Goal: Task Accomplishment & Management: Manage account settings

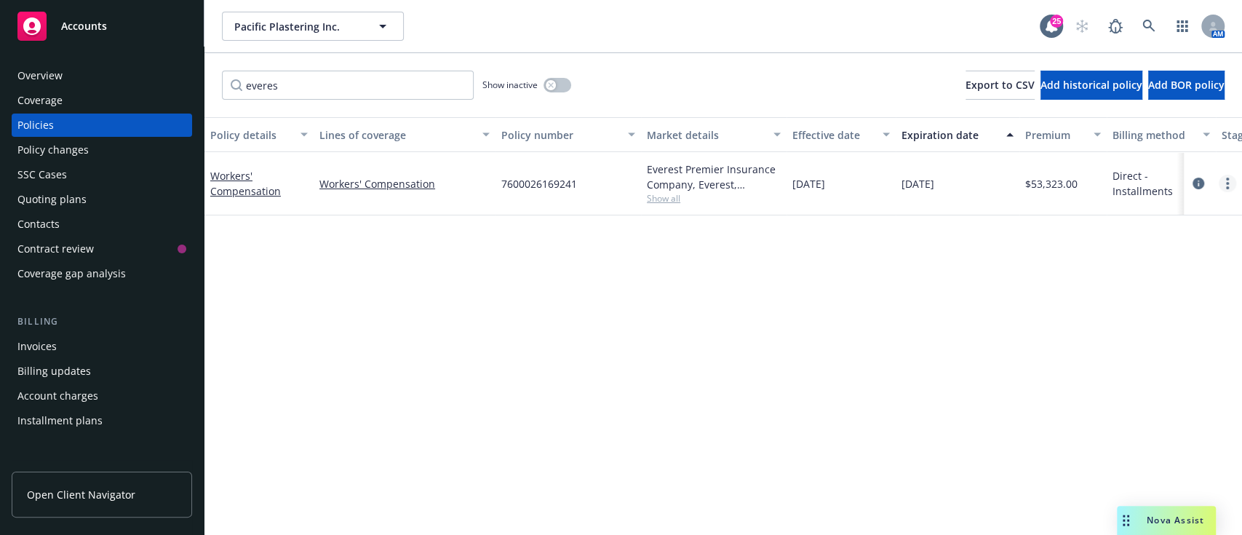
click at [1229, 189] on link "more" at bounding box center [1227, 183] width 17 height 17
click at [1151, 230] on link "Renew with incumbent" at bounding box center [1150, 242] width 171 height 29
select select "12"
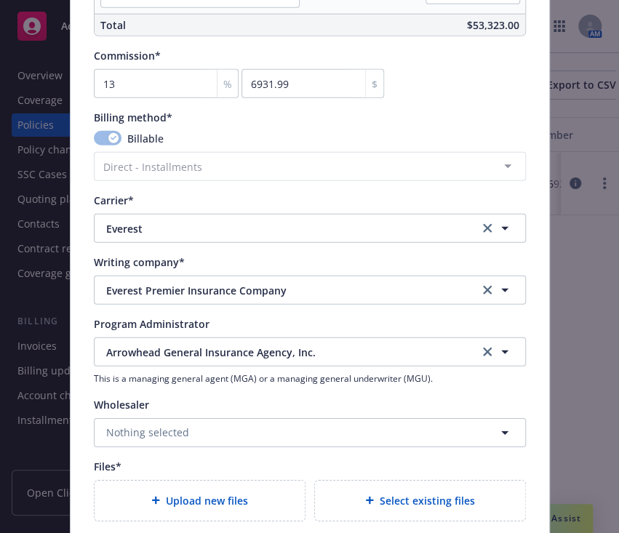
scroll to position [1525, 0]
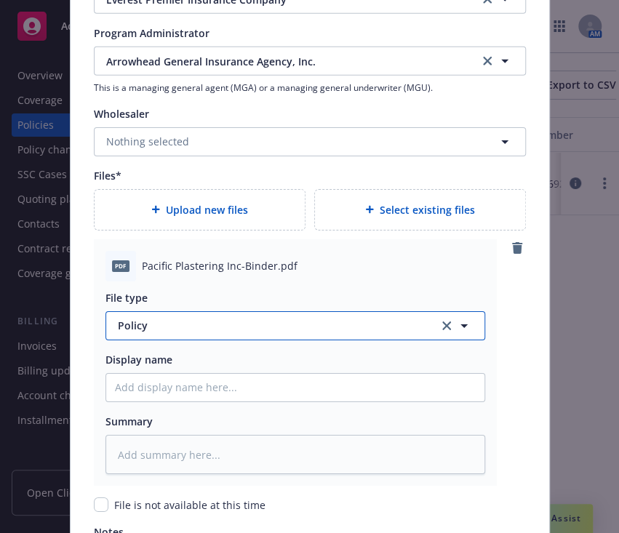
click at [194, 322] on span "Policy" at bounding box center [270, 325] width 304 height 15
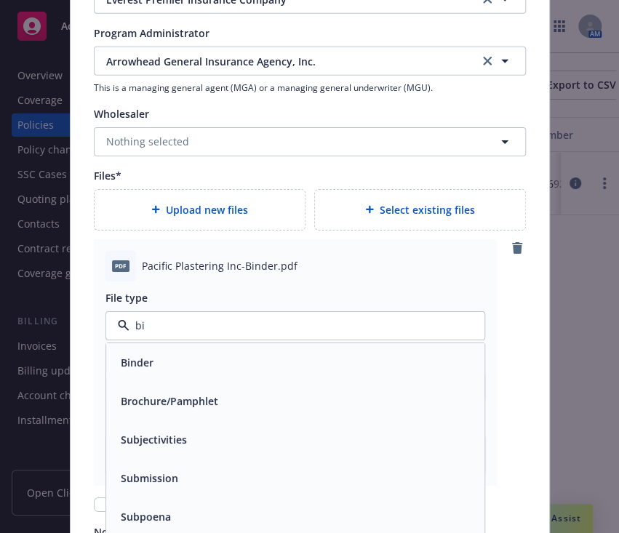
type input "bin"
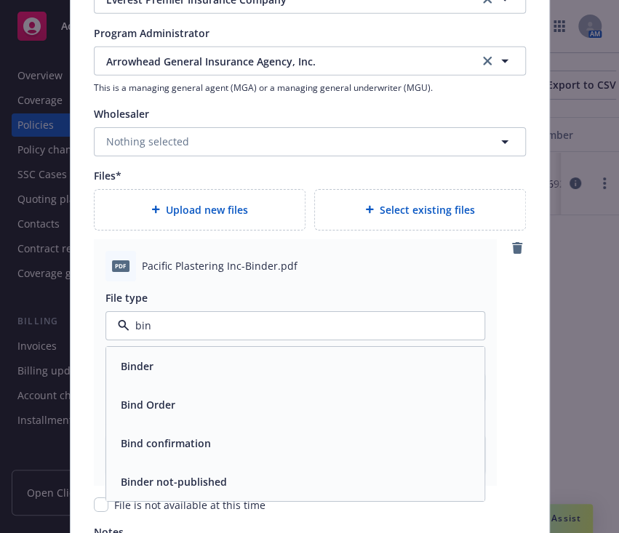
click at [147, 365] on div "Binder" at bounding box center [135, 366] width 41 height 21
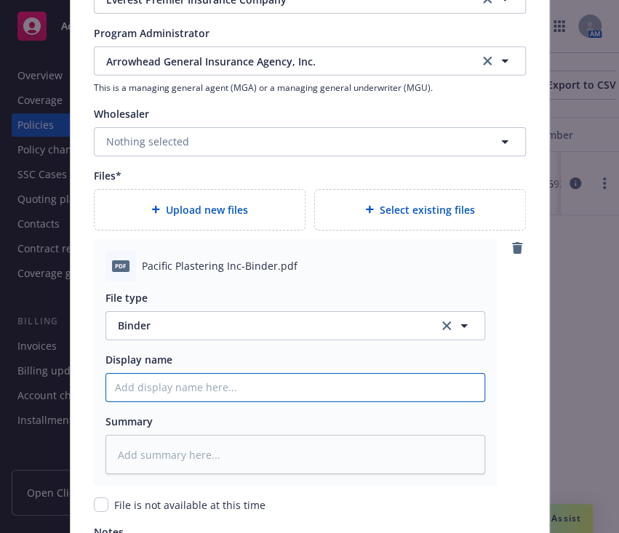
click at [148, 383] on input "Policy display name" at bounding box center [295, 388] width 378 height 28
type textarea "x"
type input "2"
type textarea "x"
type input "25"
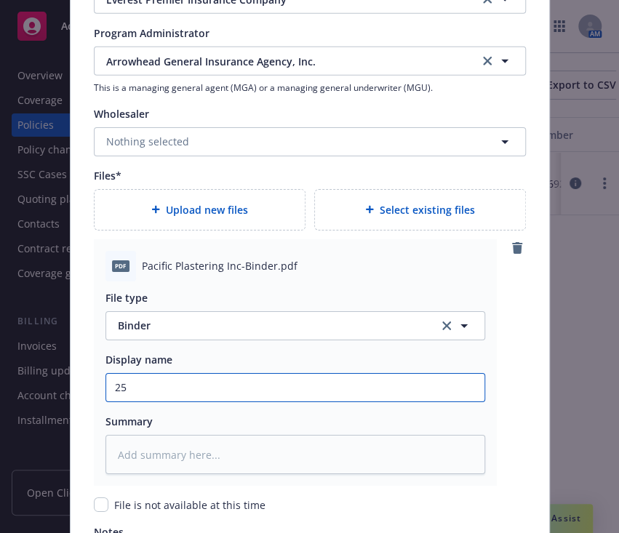
type textarea "x"
type input "25."
type textarea "x"
type input "25.2"
type textarea "x"
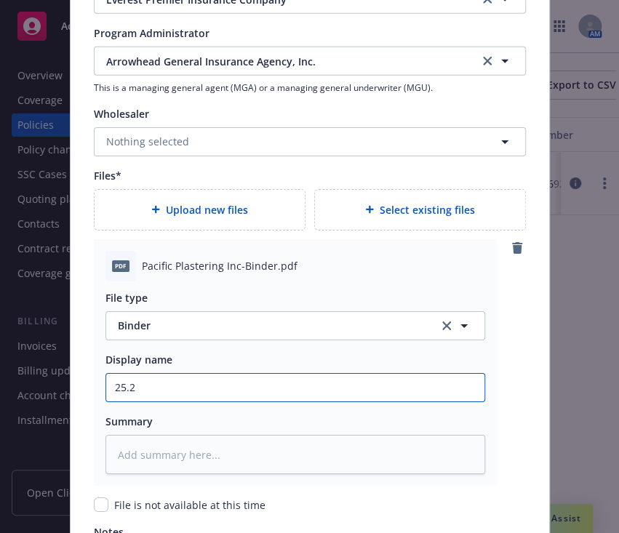
type input "25.26"
type textarea "x"
type input "25.26"
type textarea "x"
type input "25.26 A"
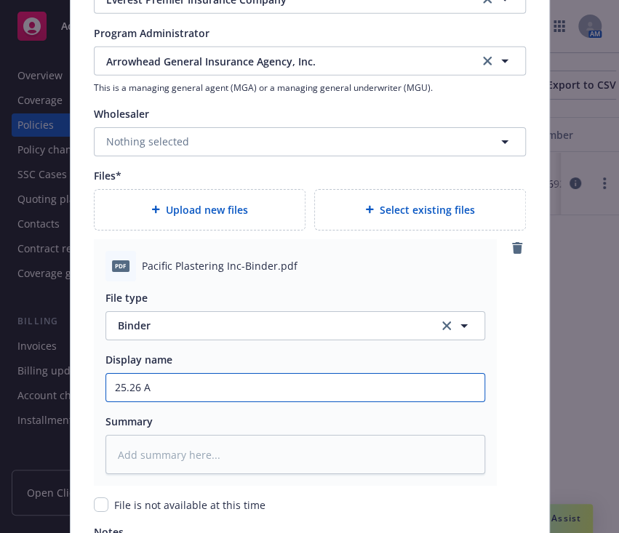
type textarea "x"
type input "25.26 Ar"
type textarea "x"
type input "25.26 Arr"
type textarea "x"
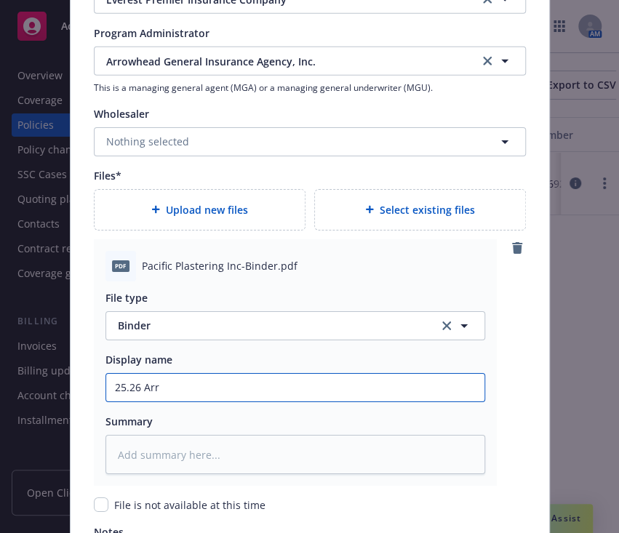
type input "25.26 Arro"
type textarea "x"
type input "25.26 Arrow"
type textarea "x"
type input "25.26 Arrowh"
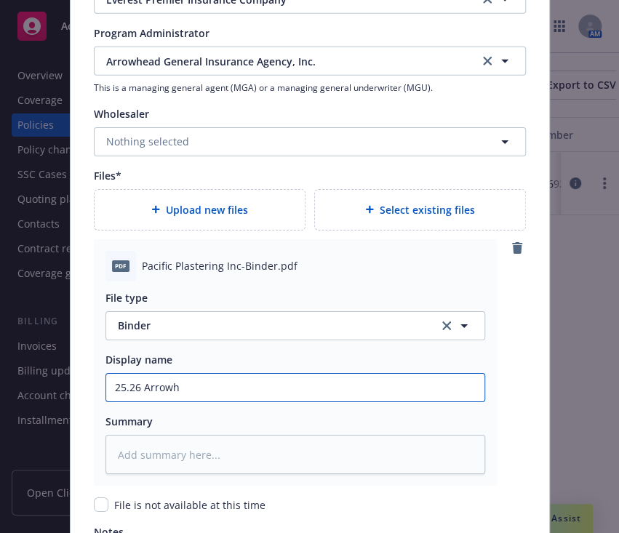
type textarea "x"
type input "25.26 Arrowhe"
type textarea "x"
type input "25.26 Arrowhea"
type textarea "x"
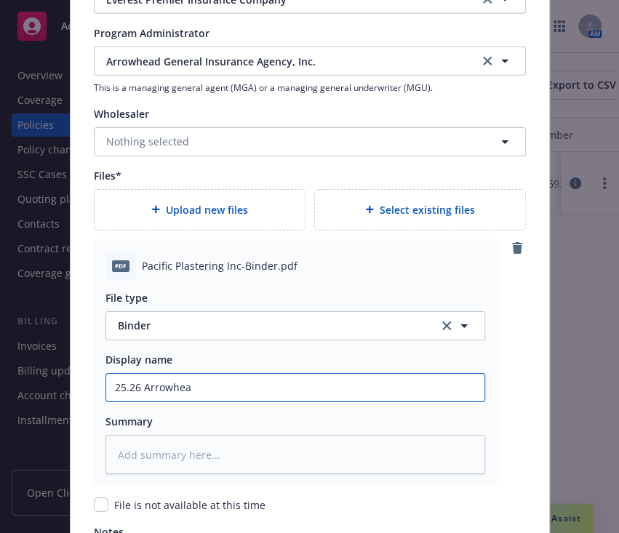
type input "25.26 Arrowhead"
type textarea "x"
type input "25.26 Arrowhead"
type textarea "x"
type input "25.26 Arrowhead W"
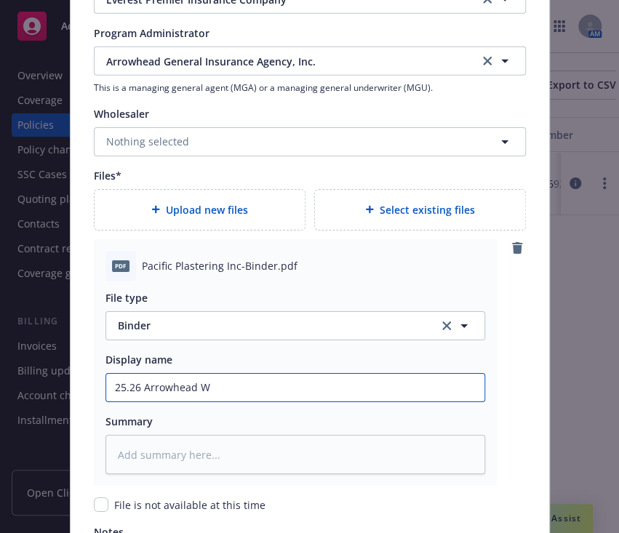
type textarea "x"
type input "25.26 Arrowhead WC"
type textarea "x"
type input "25.26 Arrowhead WC"
type textarea "x"
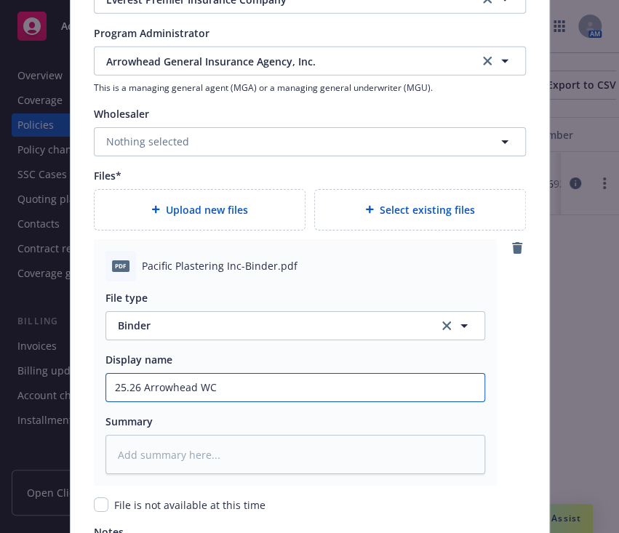
type input "25.26 Arrowhead WC B"
type textarea "x"
type input "25.26 Arrowhead WC Bi"
type textarea "x"
type input "25.26 Arrowhead WC Bind"
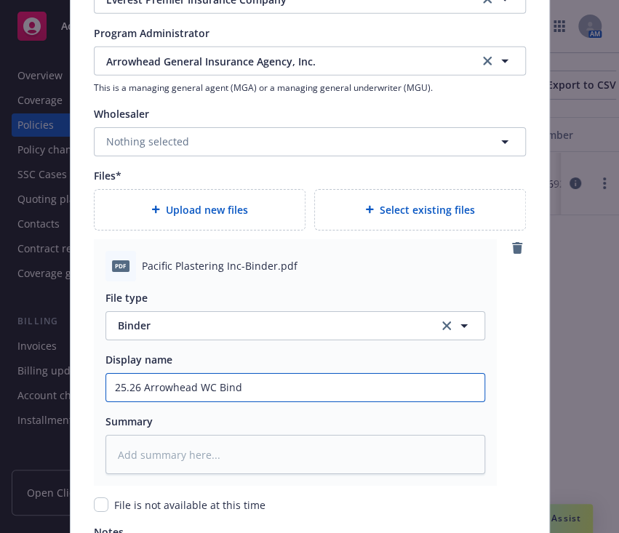
type textarea "x"
type input "25.26 Arrowhead [PERSON_NAME]"
type textarea "x"
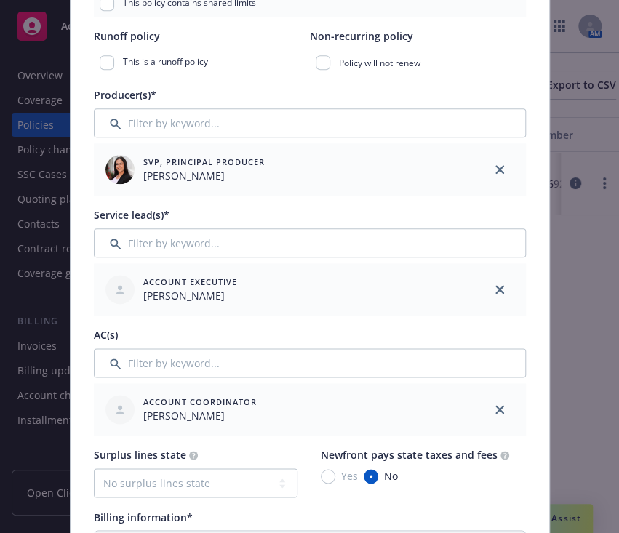
scroll to position [36, 0]
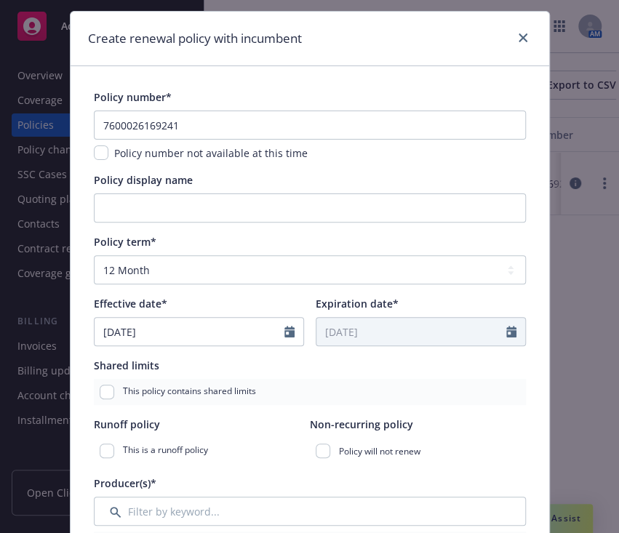
type input "25.26 Arrowhead [PERSON_NAME]"
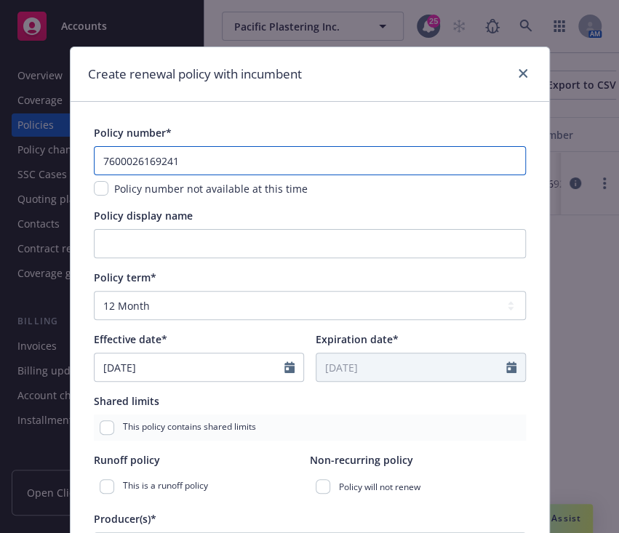
click at [130, 151] on input "7600026169241" at bounding box center [310, 160] width 432 height 29
paste input "5"
type input "7600026169251"
type textarea "x"
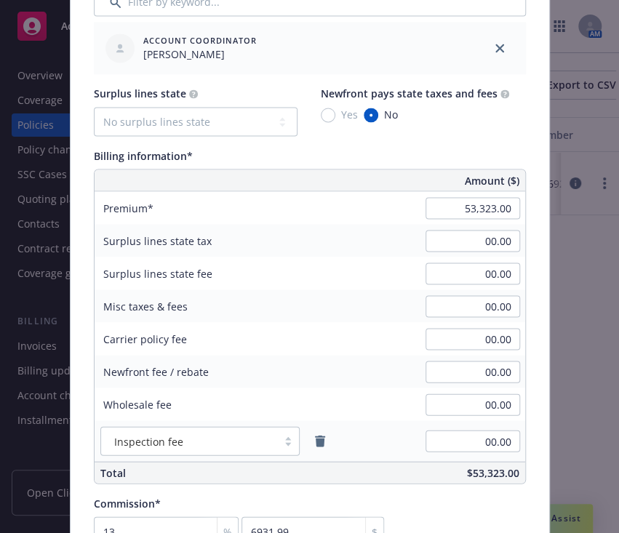
scroll to position [799, 0]
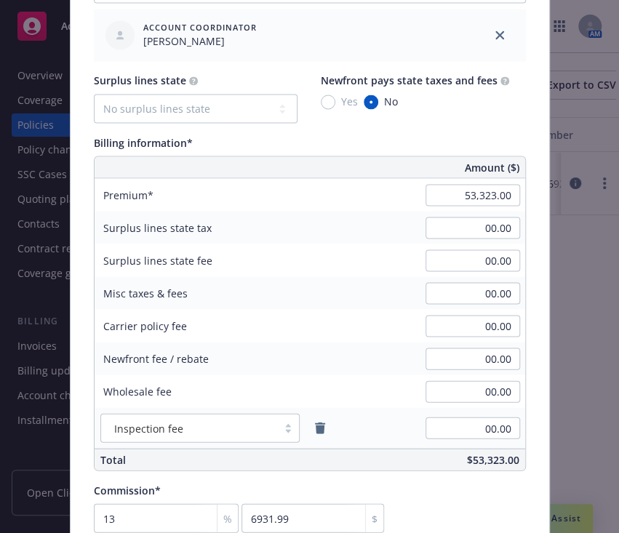
type input "7600026169251"
click at [474, 202] on input "53,323.00" at bounding box center [473, 195] width 95 height 22
type input "48,627.00"
type input "6321.51"
type textarea "x"
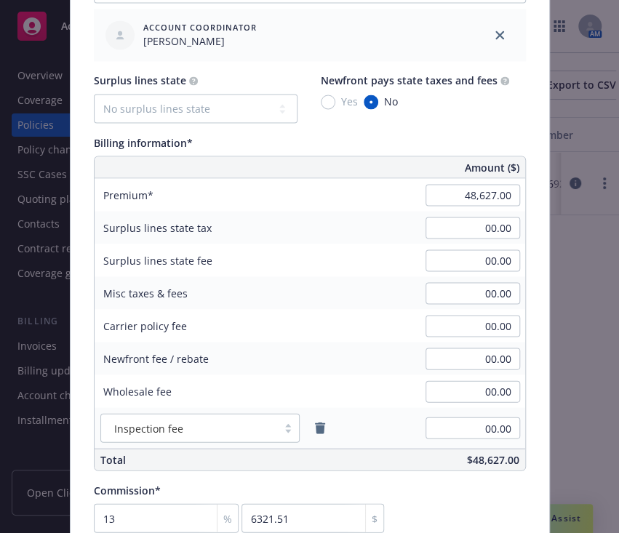
click at [335, 213] on div "Surplus lines state tax 00.00" at bounding box center [310, 227] width 431 height 33
click at [473, 292] on input "00.00" at bounding box center [473, 293] width 95 height 22
type input "2,558.00"
type textarea "x"
click at [376, 236] on div "Surplus lines state tax 00.00" at bounding box center [310, 227] width 431 height 33
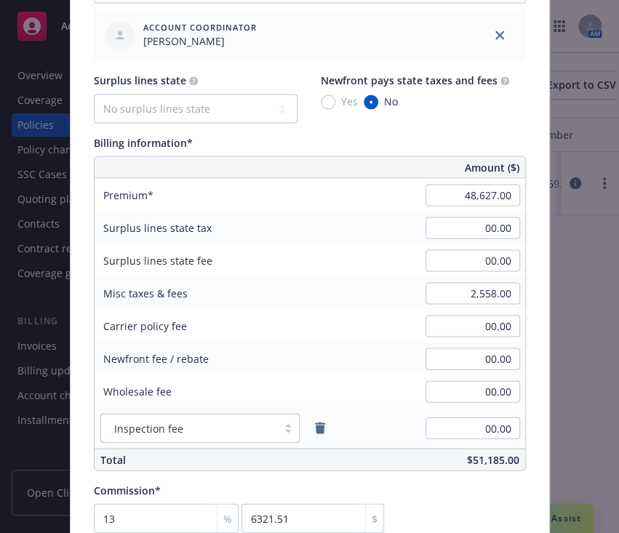
scroll to position [935, 0]
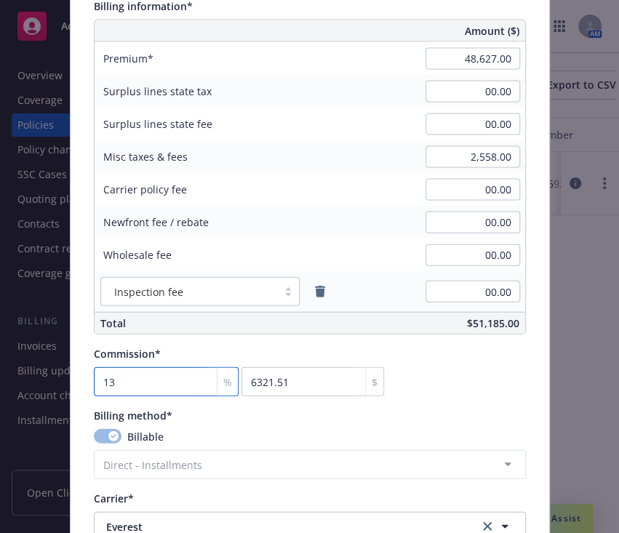
click at [179, 374] on input "13" at bounding box center [166, 382] width 145 height 29
type input "1"
type input "486.27"
type textarea "x"
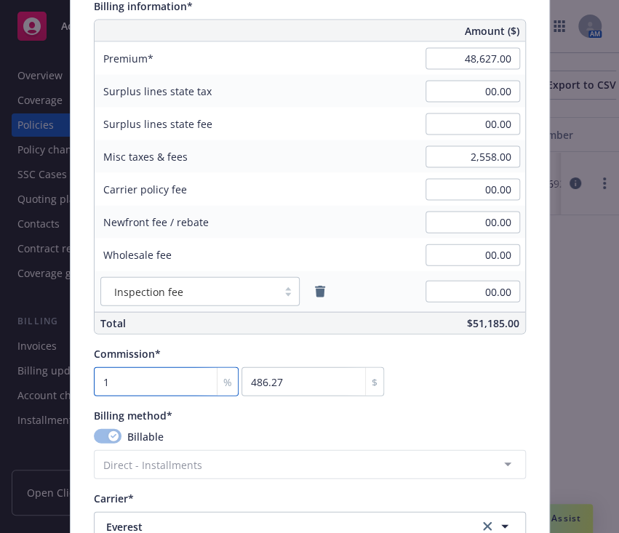
type input "15"
type input "7294.05"
type textarea "x"
type input "15"
click at [432, 379] on div "Commission* 15 % 7294.05 $" at bounding box center [310, 371] width 432 height 50
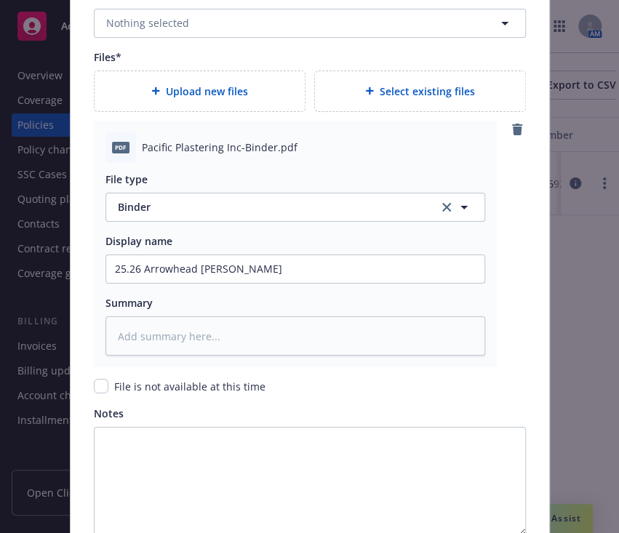
scroll to position [1781, 0]
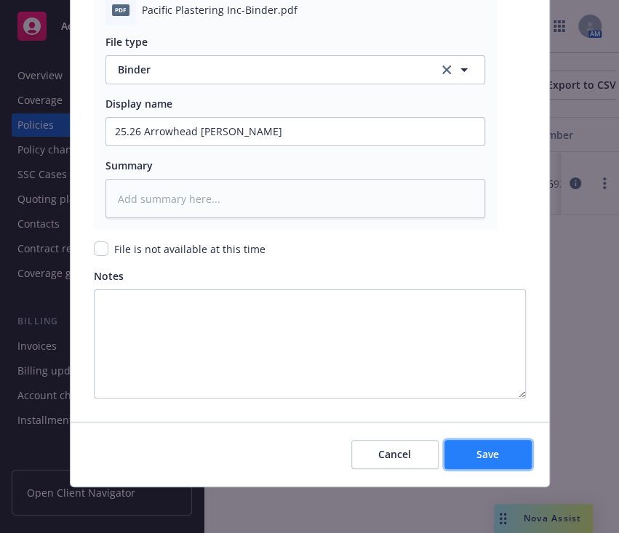
click at [478, 458] on span "Save" at bounding box center [488, 455] width 23 height 14
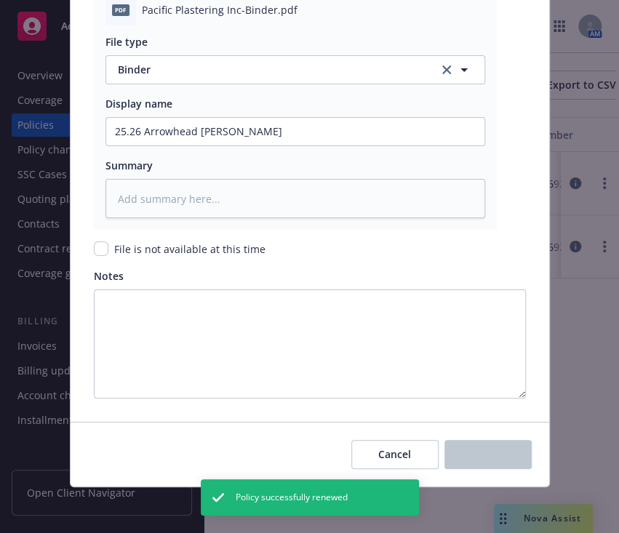
type textarea "x"
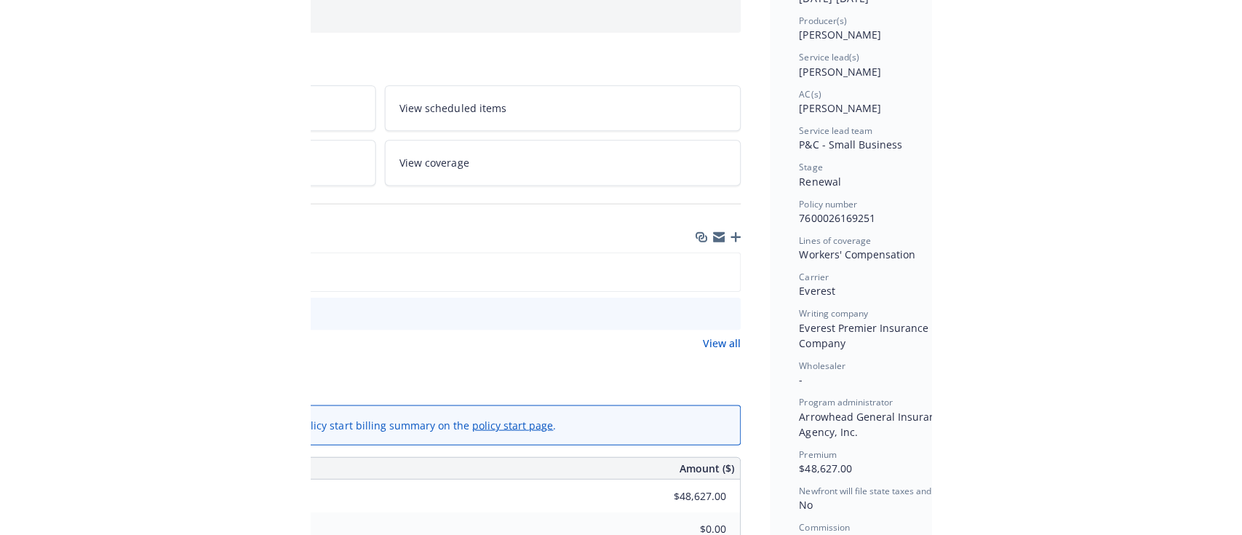
scroll to position [178, 345]
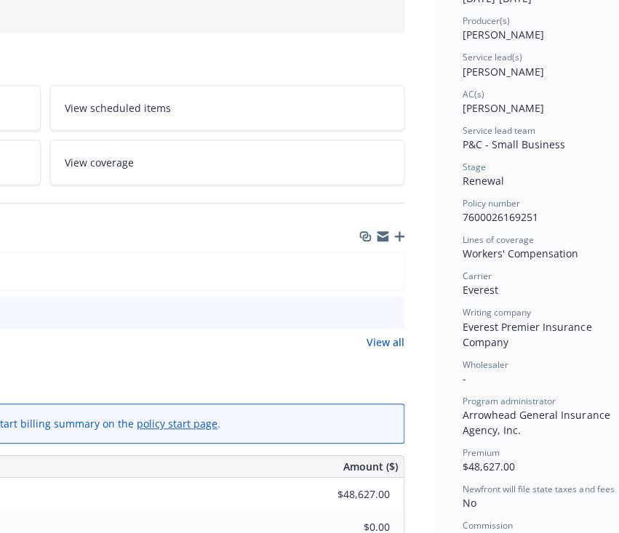
click at [388, 306] on button at bounding box center [392, 313] width 13 height 15
click at [392, 306] on button at bounding box center [392, 313] width 13 height 15
click at [390, 311] on icon "preview file" at bounding box center [390, 312] width 13 height 10
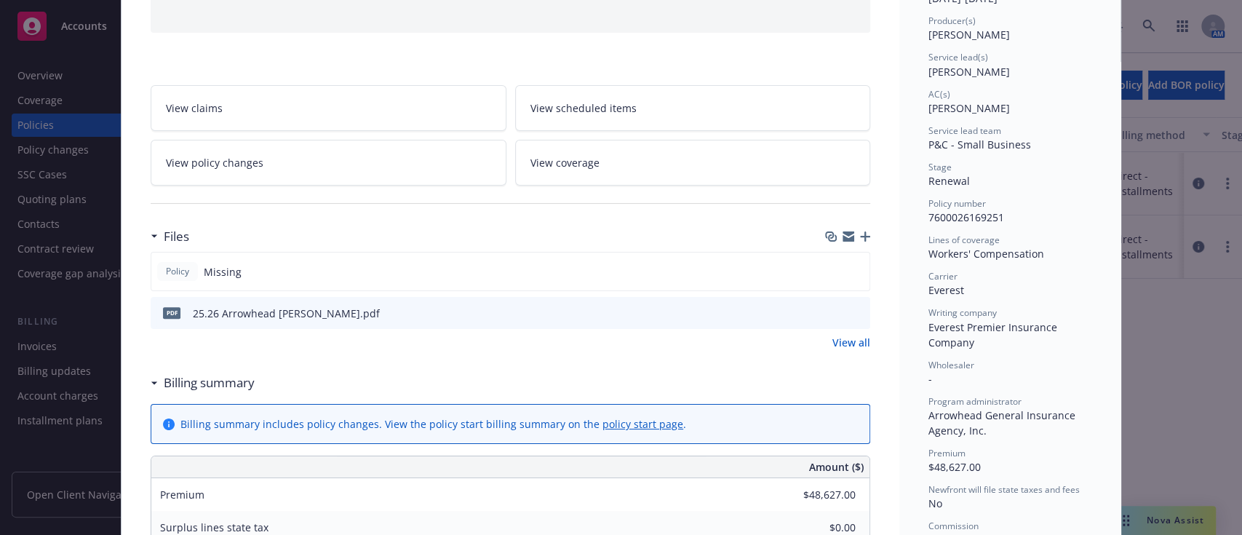
scroll to position [0, 0]
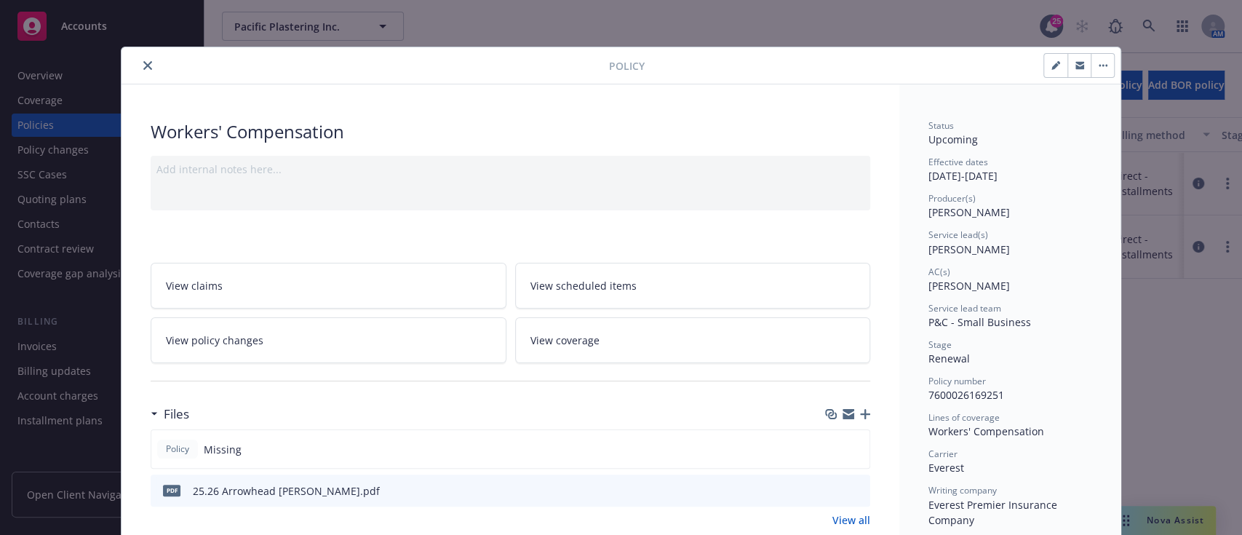
click at [143, 61] on icon "close" at bounding box center [147, 65] width 9 height 9
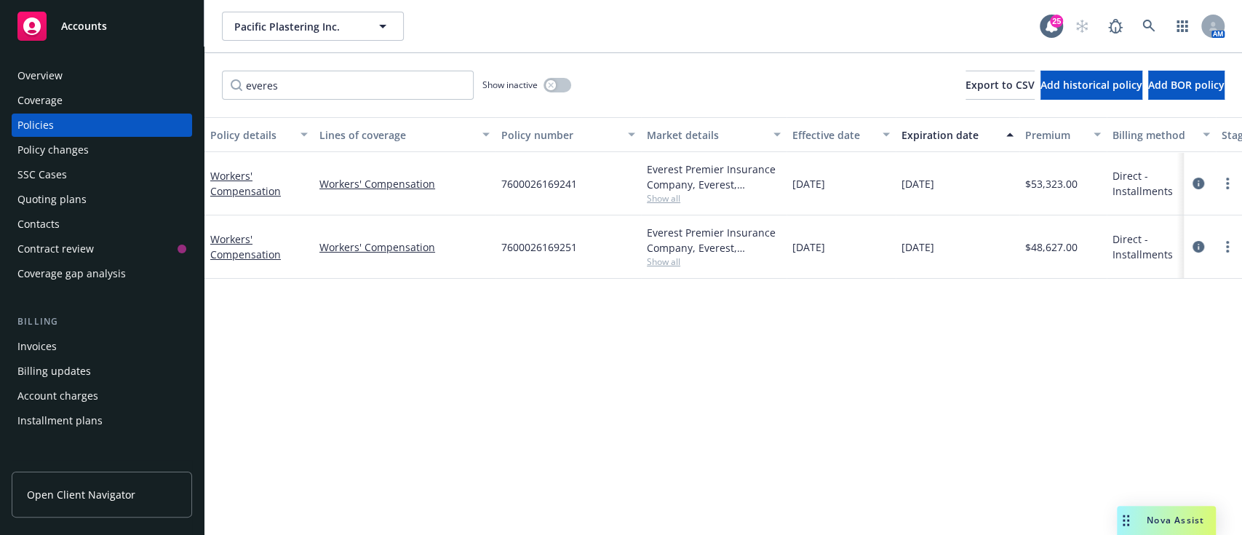
click at [92, 179] on div "SSC Cases" at bounding box center [101, 174] width 169 height 23
